Goal: Task Accomplishment & Management: Complete application form

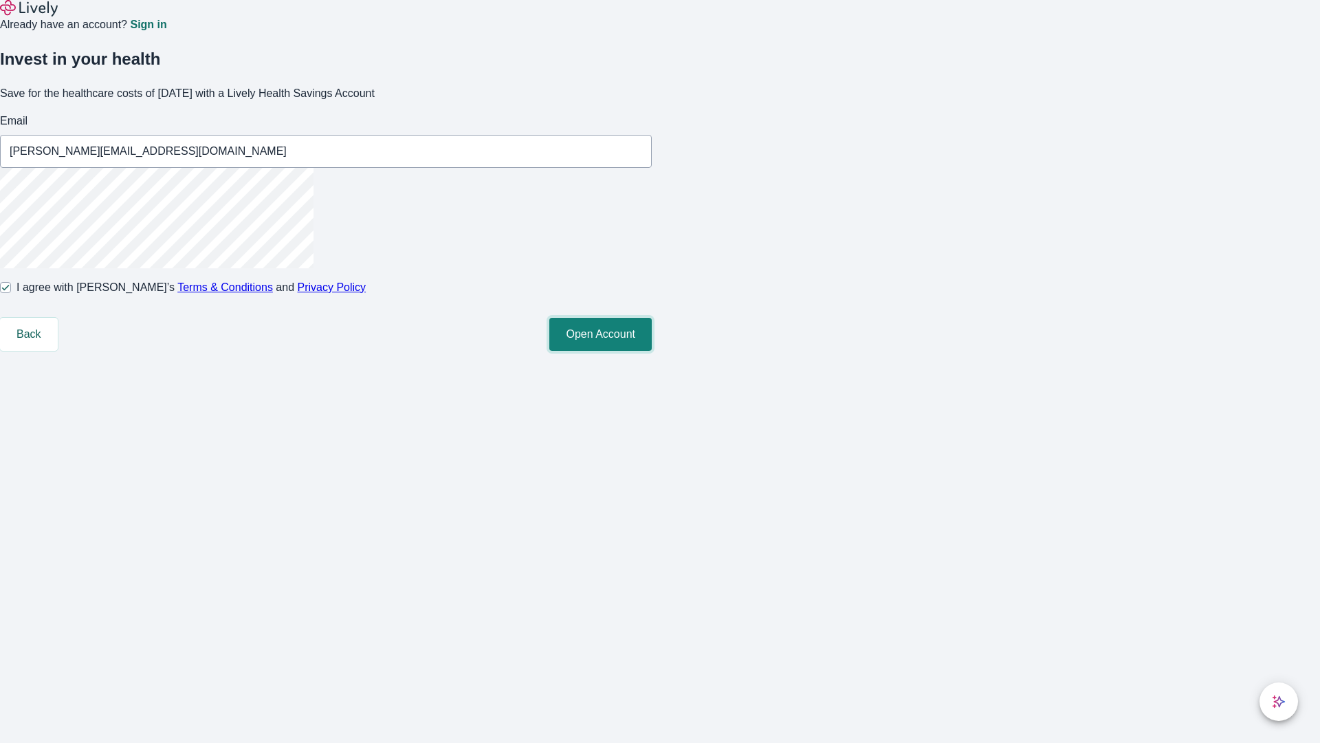
click at [652, 351] on button "Open Account" at bounding box center [600, 334] width 102 height 33
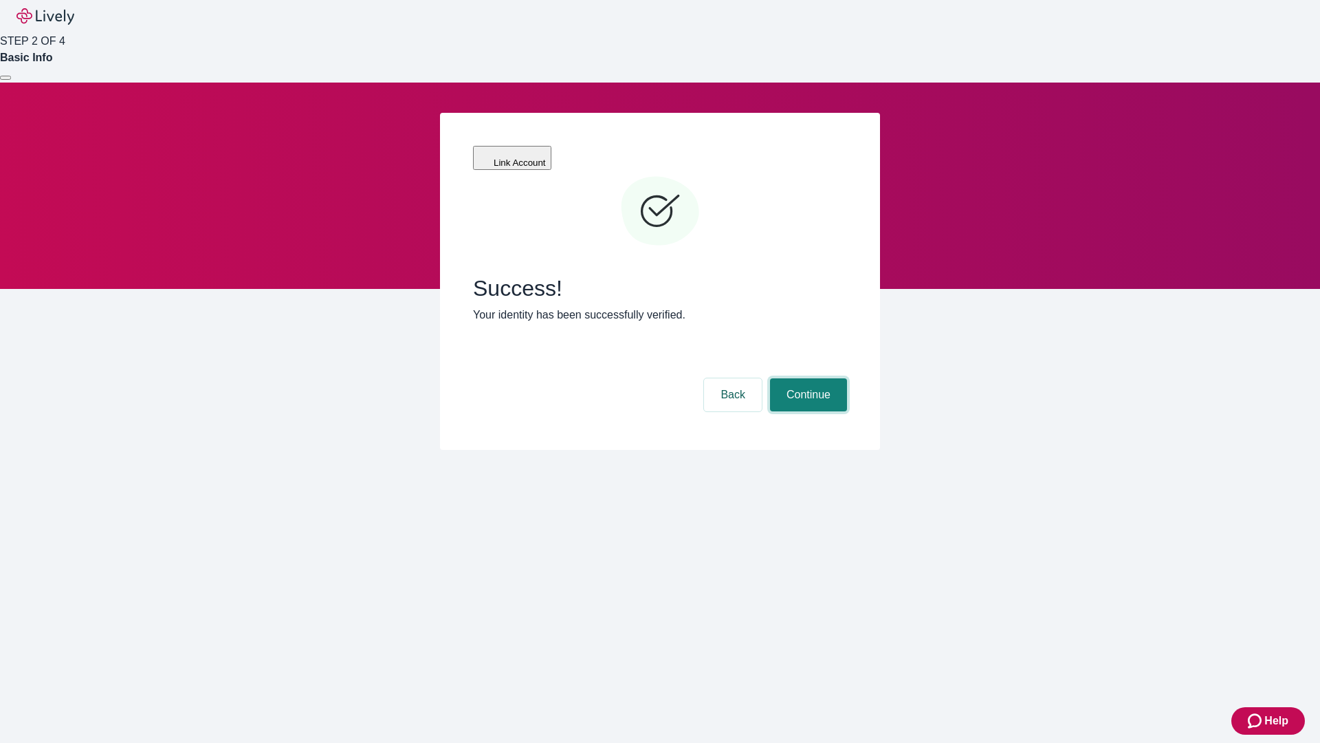
click at [807, 378] on button "Continue" at bounding box center [808, 394] width 77 height 33
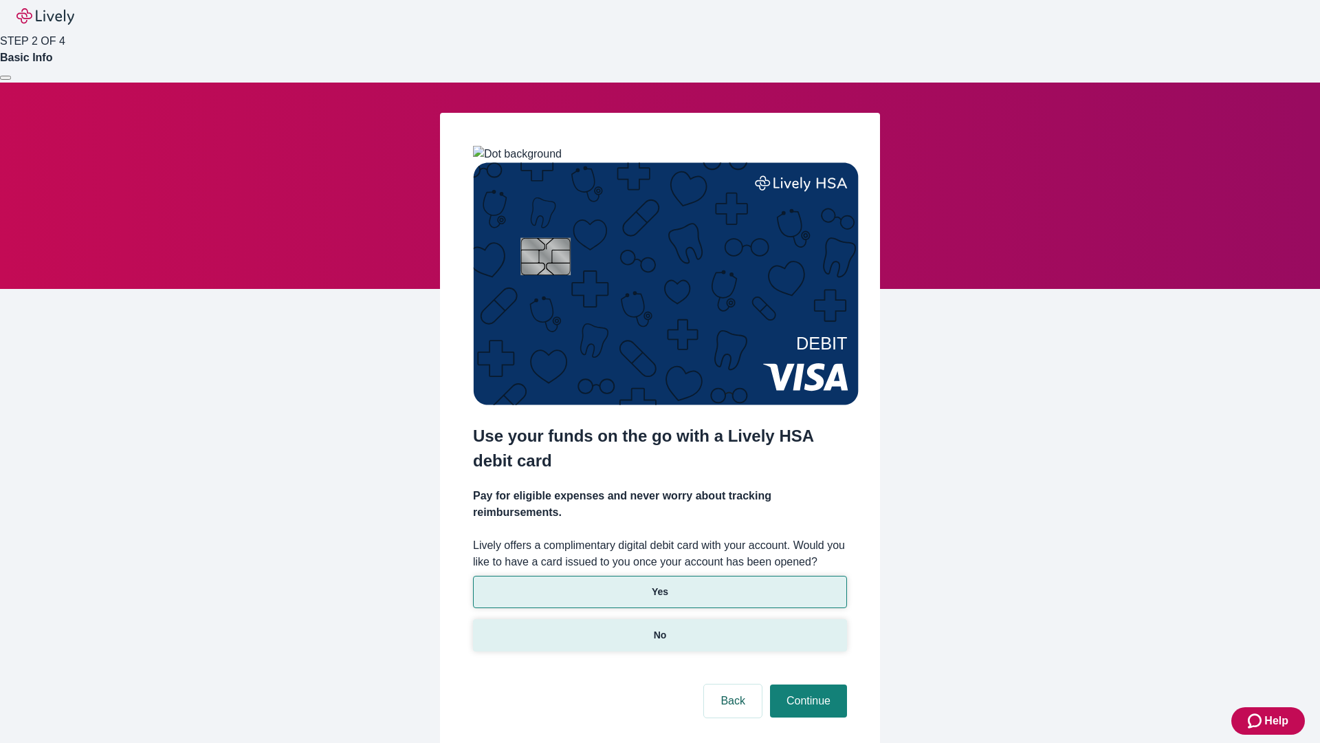
click at [659, 628] on p "No" at bounding box center [660, 635] width 13 height 14
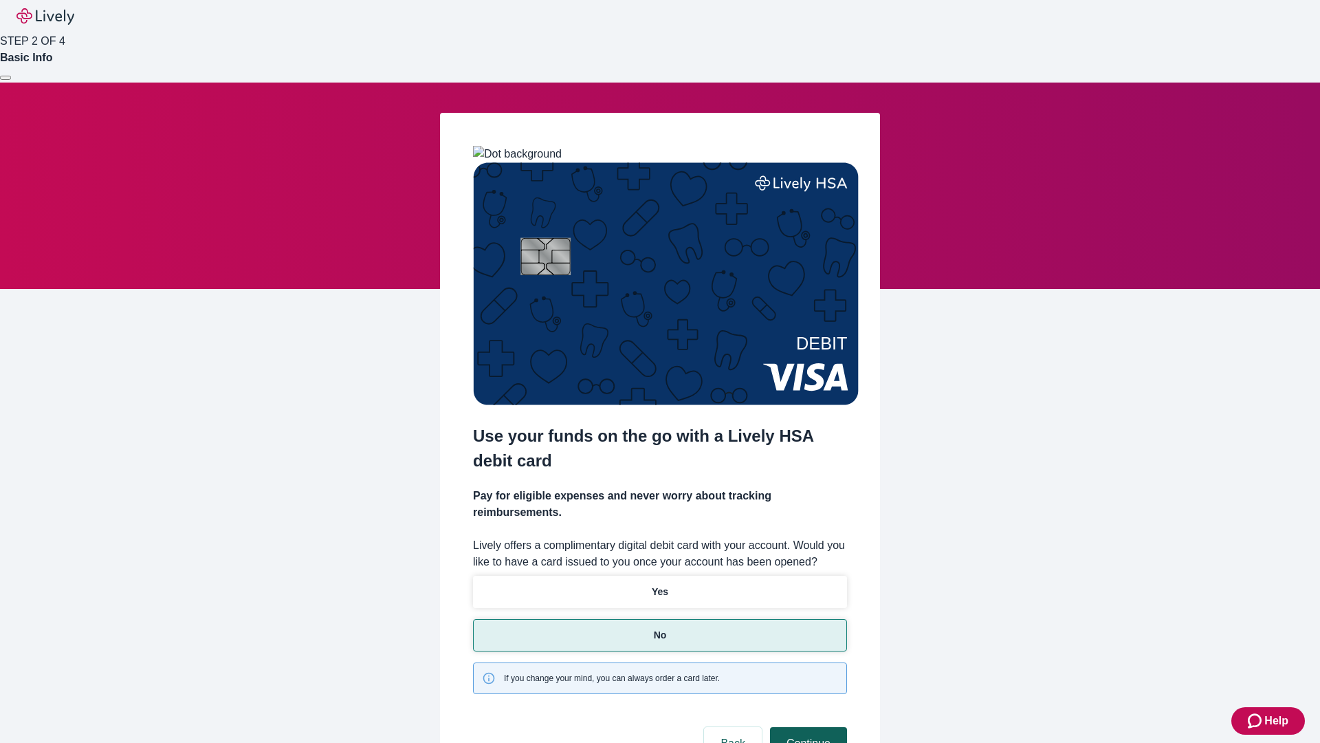
click at [807, 727] on button "Continue" at bounding box center [808, 743] width 77 height 33
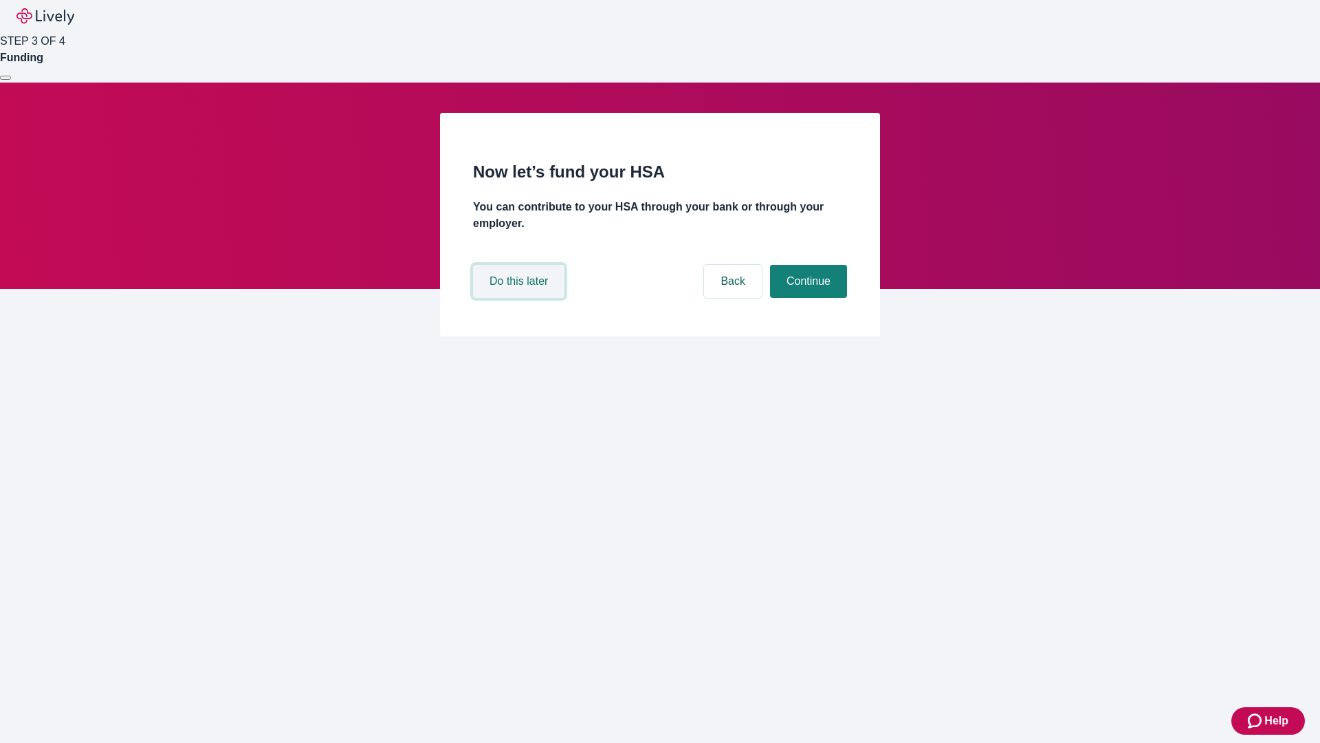
click at [520, 298] on button "Do this later" at bounding box center [518, 281] width 91 height 33
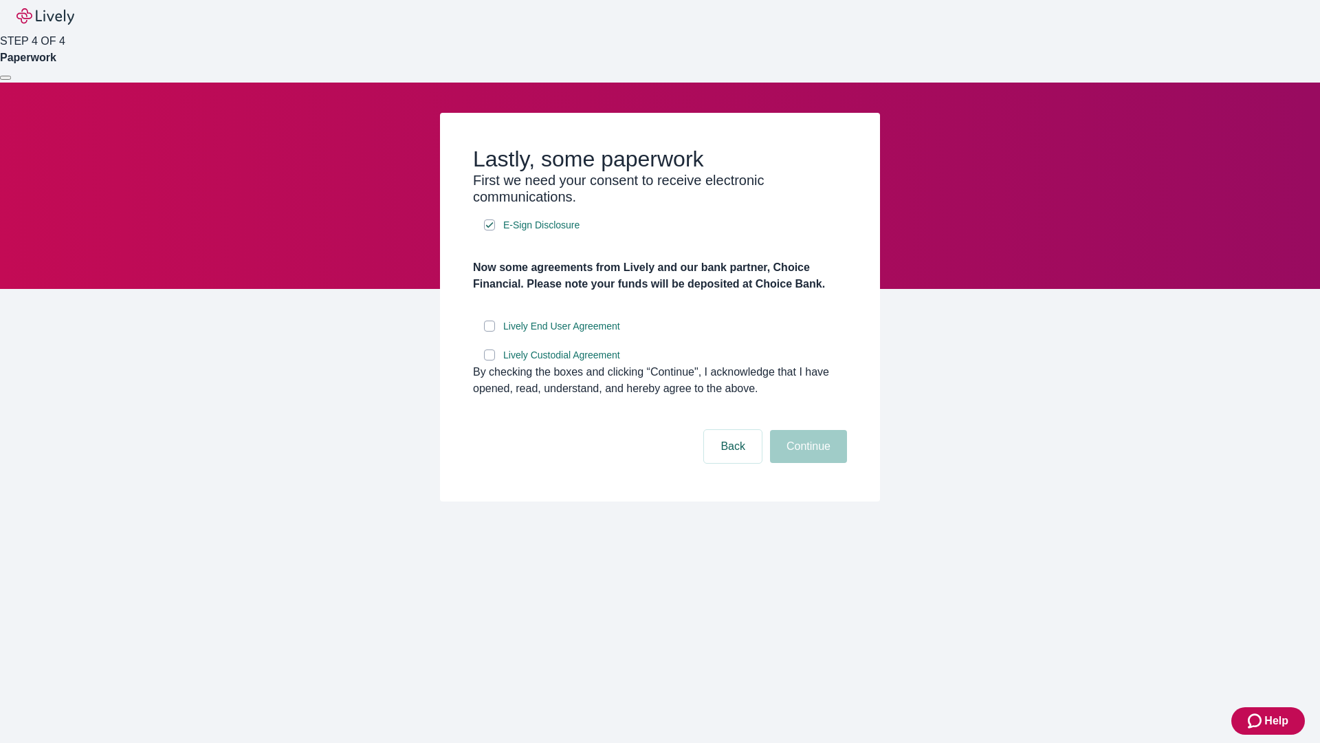
click at [490, 331] on input "Lively End User Agreement" at bounding box center [489, 325] width 11 height 11
checkbox input "true"
click at [490, 360] on input "Lively Custodial Agreement" at bounding box center [489, 354] width 11 height 11
checkbox input "true"
click at [807, 463] on button "Continue" at bounding box center [808, 446] width 77 height 33
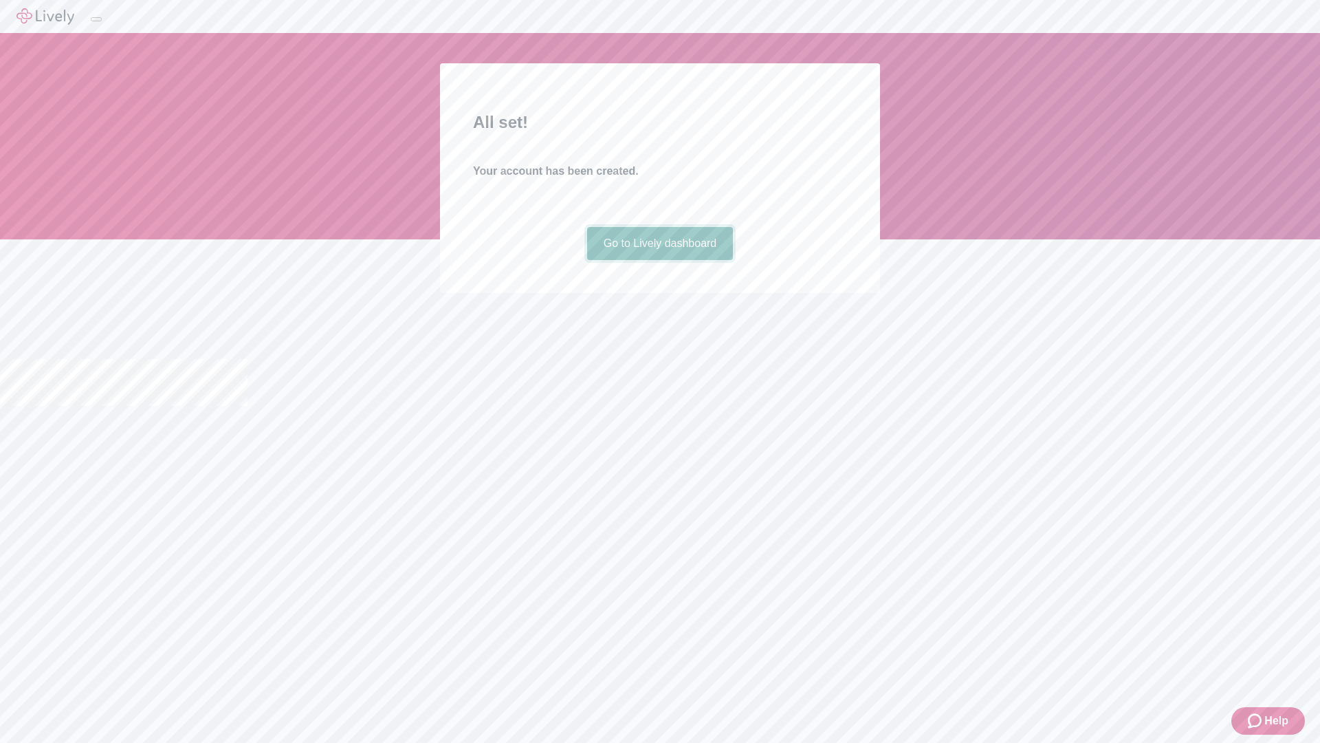
click at [659, 260] on link "Go to Lively dashboard" at bounding box center [660, 243] width 146 height 33
